Goal: Transaction & Acquisition: Purchase product/service

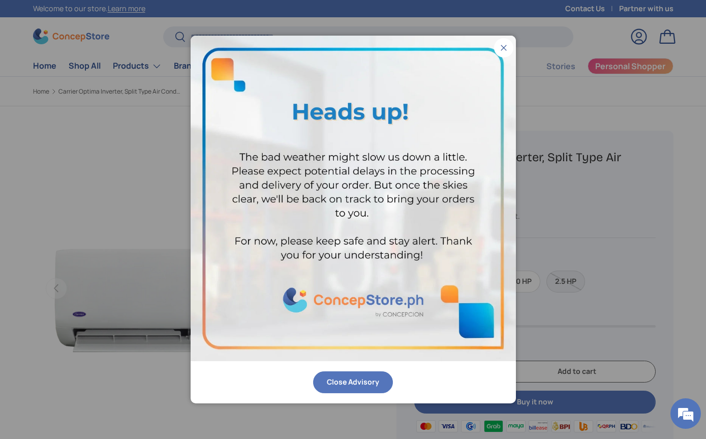
click at [511, 51] on button "Close" at bounding box center [503, 47] width 19 height 19
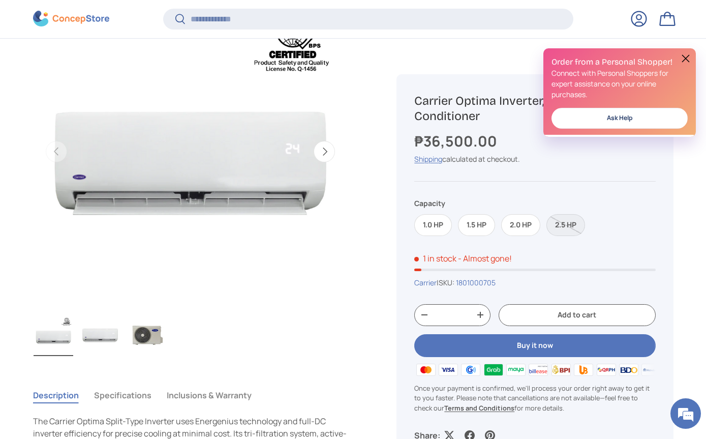
scroll to position [135, 0]
click at [574, 220] on label "2.5 HP" at bounding box center [565, 225] width 39 height 22
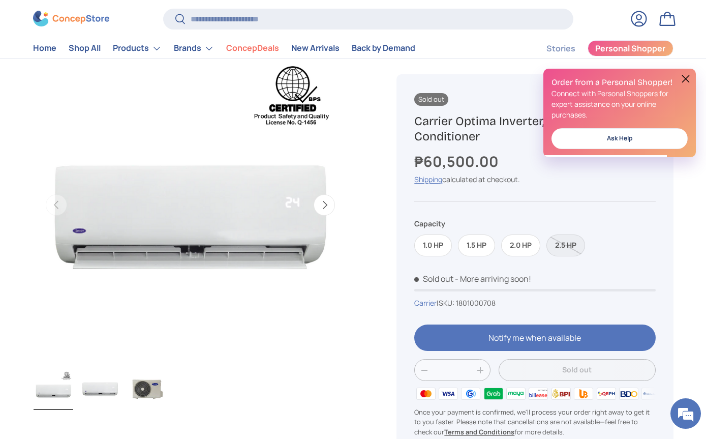
scroll to position [81, 0]
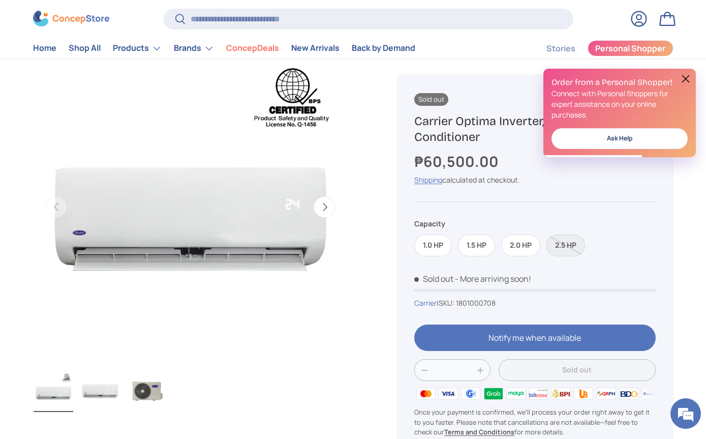
click at [688, 81] on button at bounding box center [685, 79] width 12 height 12
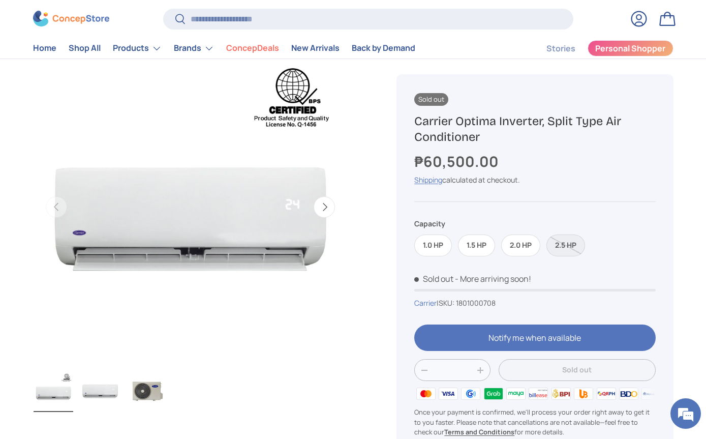
click at [322, 204] on button "Next" at bounding box center [324, 206] width 21 height 21
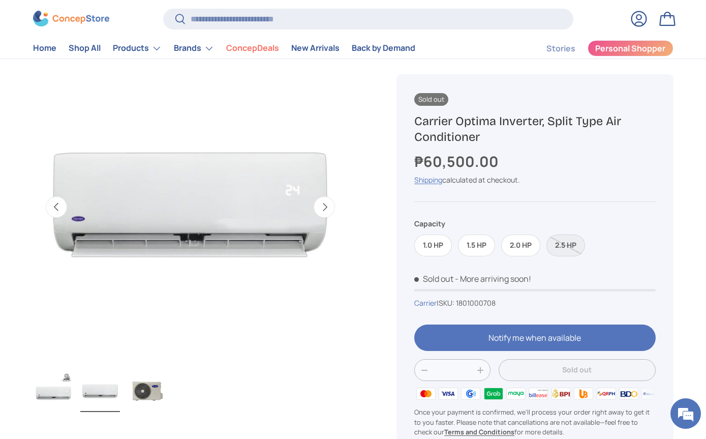
click at [326, 203] on button "Next" at bounding box center [324, 206] width 21 height 21
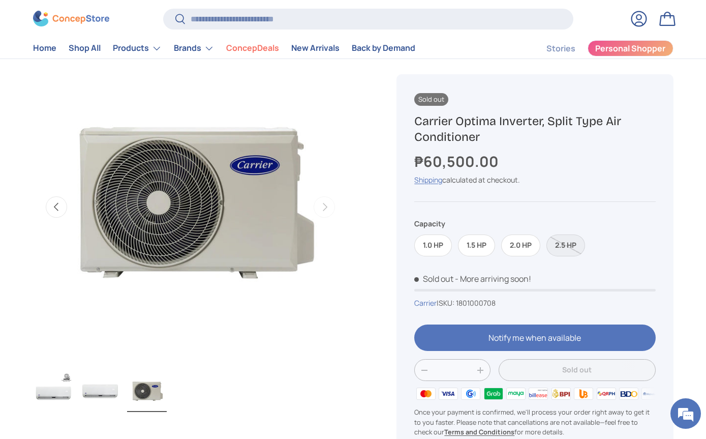
scroll to position [0, 640]
click at [53, 208] on button "Previous" at bounding box center [56, 206] width 21 height 21
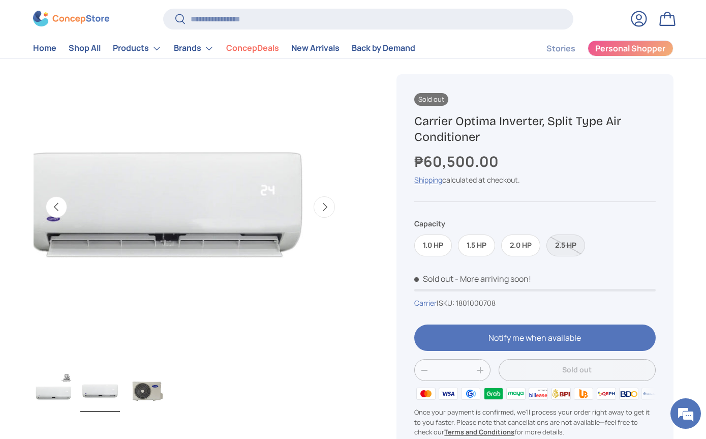
click at [47, 218] on button "Previous" at bounding box center [56, 206] width 21 height 21
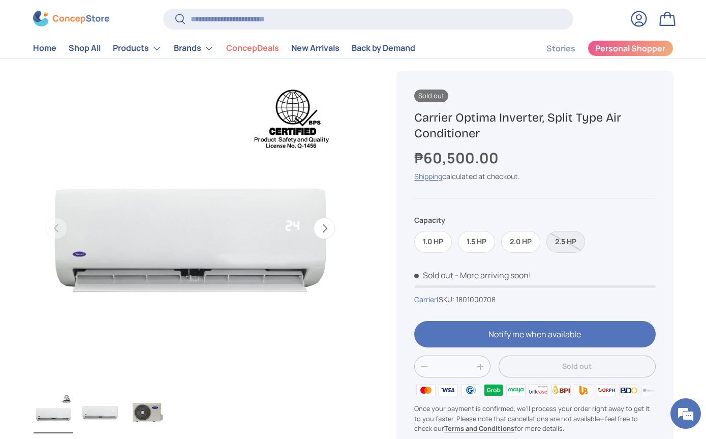
scroll to position [0, 0]
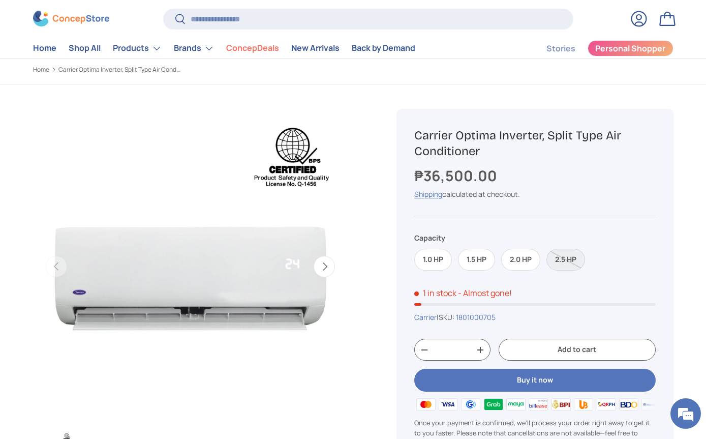
scroll to position [22, 0]
click at [521, 250] on label "2.0 HP" at bounding box center [520, 259] width 39 height 22
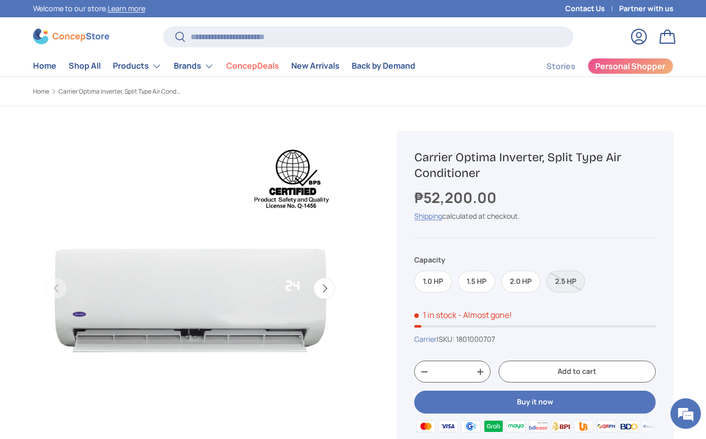
click at [323, 292] on button "Next" at bounding box center [324, 287] width 21 height 21
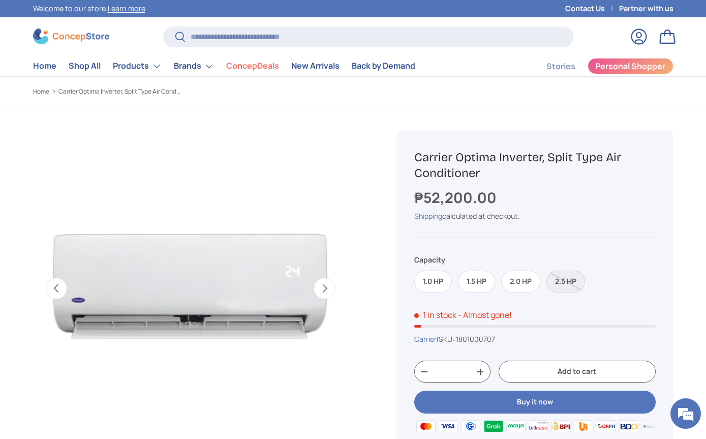
click at [330, 288] on button "Next" at bounding box center [324, 287] width 21 height 21
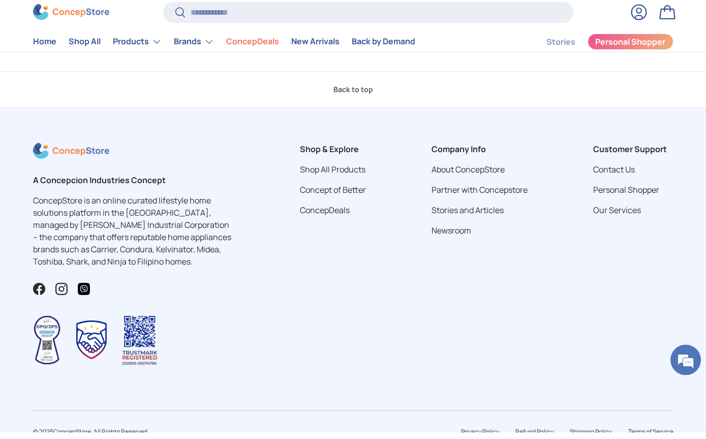
scroll to position [1326, 0]
